Goal: Information Seeking & Learning: Learn about a topic

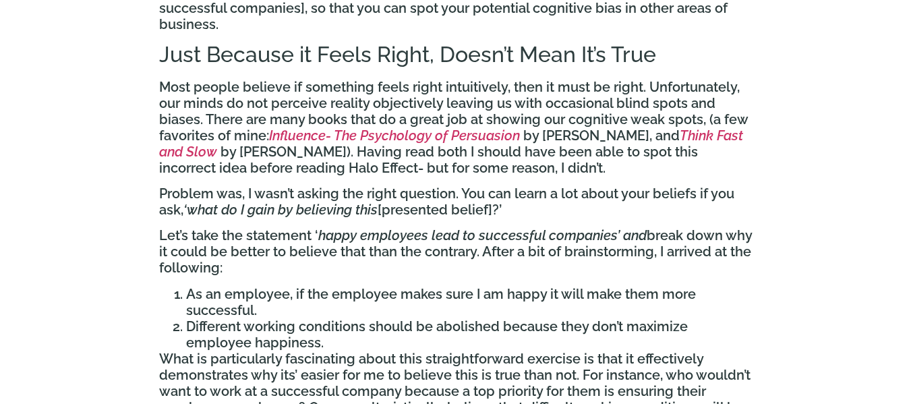
scroll to position [779, 0]
click at [450, 112] on p "Most people believe if something feels right intuitively, then it must be right…" at bounding box center [455, 126] width 593 height 97
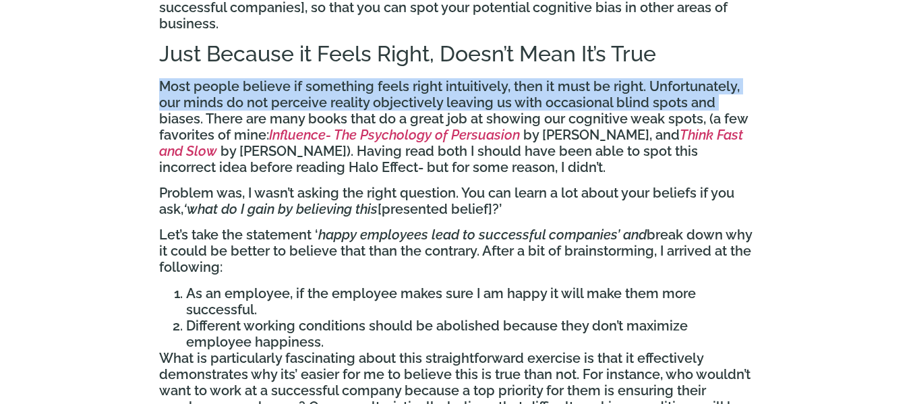
drag, startPoint x: 161, startPoint y: 88, endPoint x: 162, endPoint y: 104, distance: 16.2
click at [162, 104] on p "Most people believe if something feels right intuitively, then it must be right…" at bounding box center [455, 126] width 593 height 97
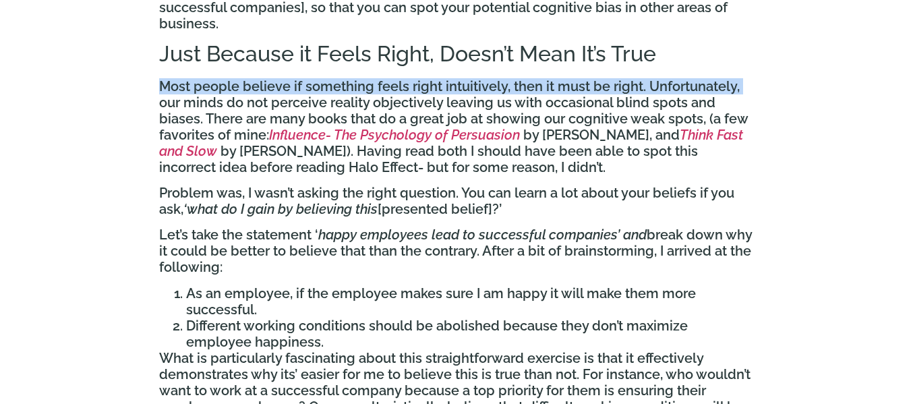
click at [162, 104] on p "Most people believe if something feels right intuitively, then it must be right…" at bounding box center [455, 126] width 593 height 97
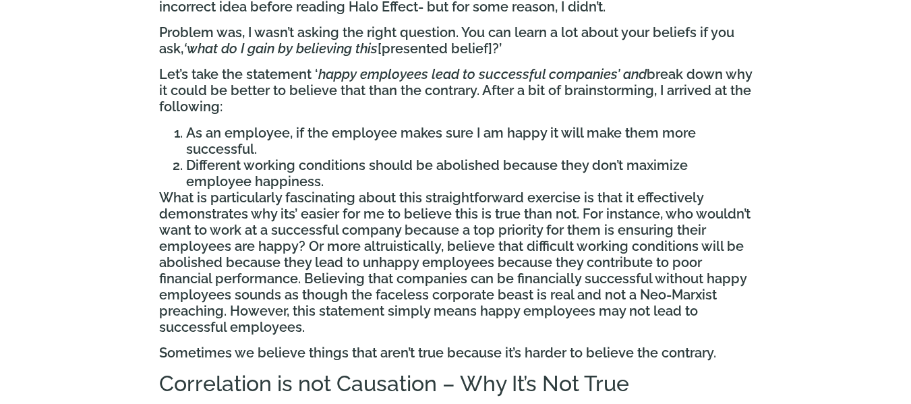
scroll to position [978, 0]
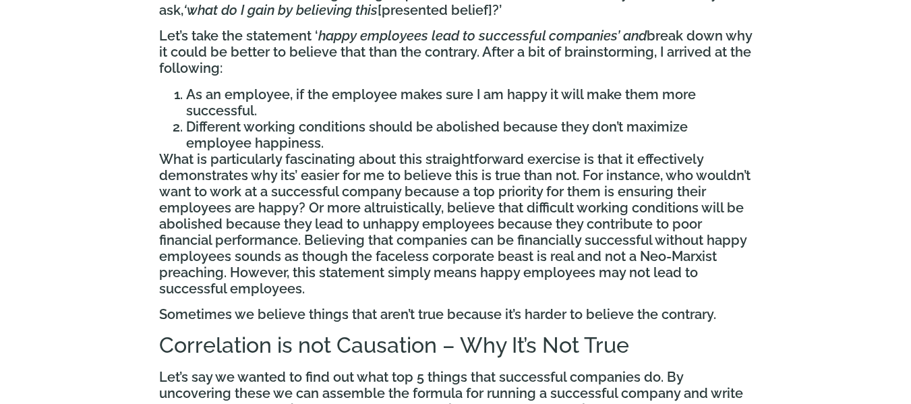
click at [332, 167] on p "What is particularly fascinating about this straightforward exercise is that it…" at bounding box center [455, 224] width 593 height 146
click at [287, 113] on li "As an employee, if the employee makes sure I am happy it will make them more su…" at bounding box center [469, 102] width 566 height 32
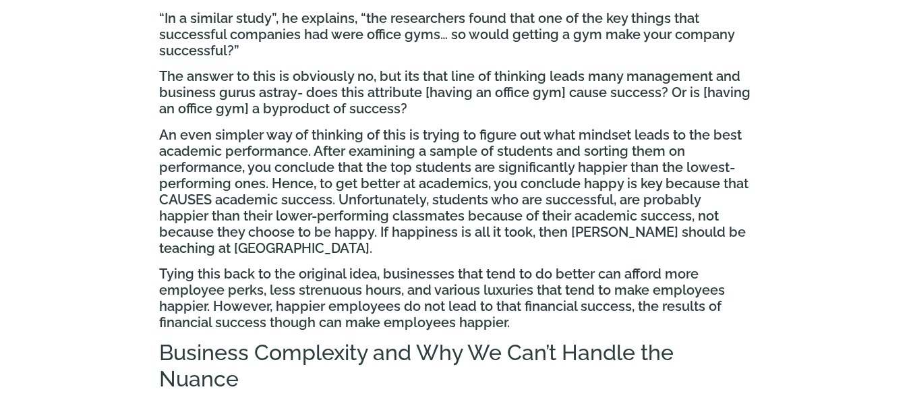
scroll to position [1533, 0]
drag, startPoint x: 488, startPoint y: 187, endPoint x: 322, endPoint y: 177, distance: 166.9
click at [322, 177] on p "An even simpler way of thinking of this is trying to figure out what mindset le…" at bounding box center [455, 191] width 593 height 129
click at [225, 165] on p "An even simpler way of thinking of this is trying to figure out what mindset le…" at bounding box center [455, 191] width 593 height 129
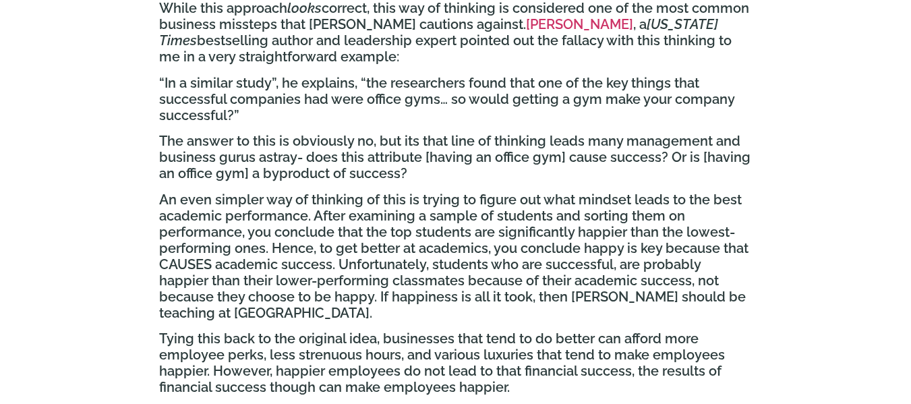
scroll to position [1467, 0]
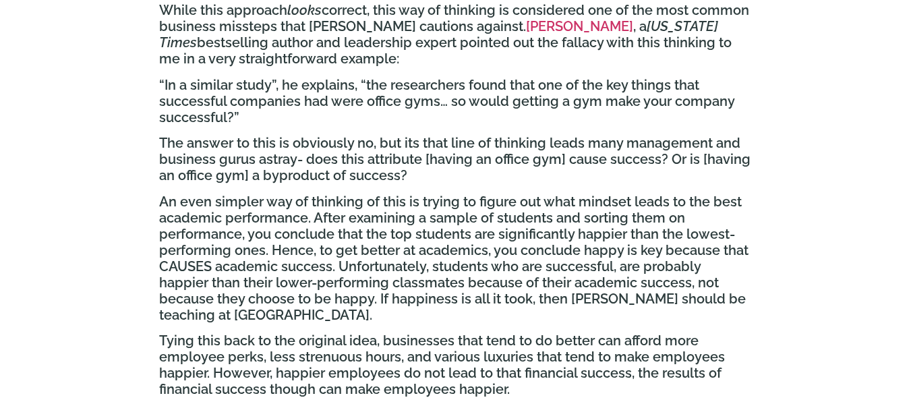
click at [288, 137] on p "The answer to this is obviously no, but its that line of thinking leads many ma…" at bounding box center [455, 159] width 593 height 49
